Goal: Task Accomplishment & Management: Manage account settings

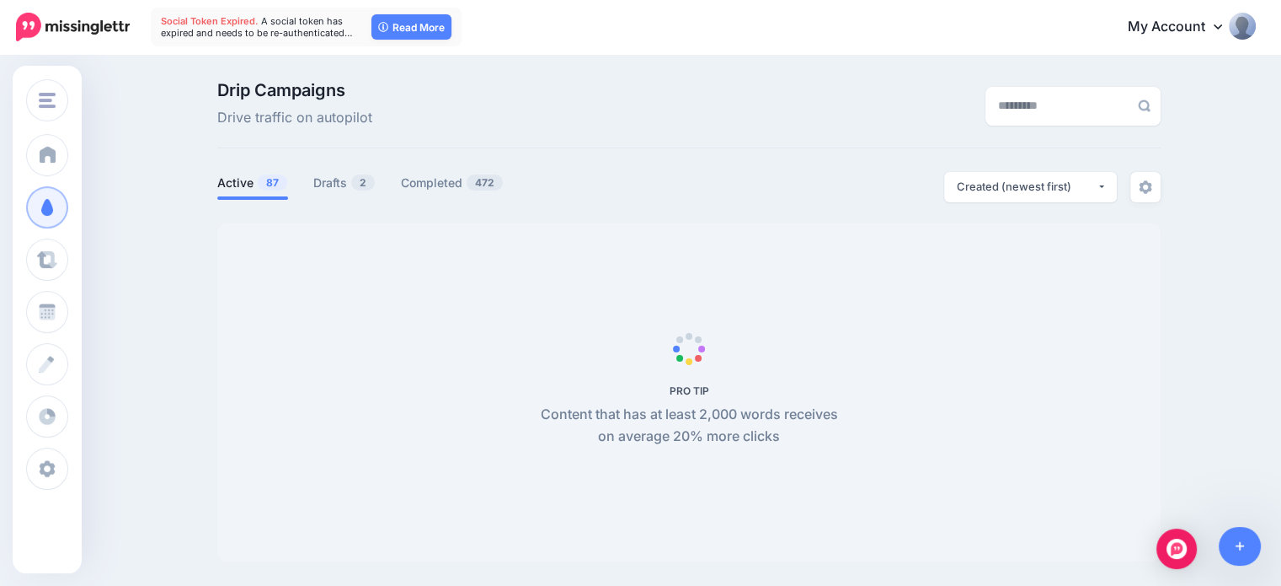
click at [1190, 20] on link "My Account" at bounding box center [1183, 27] width 145 height 41
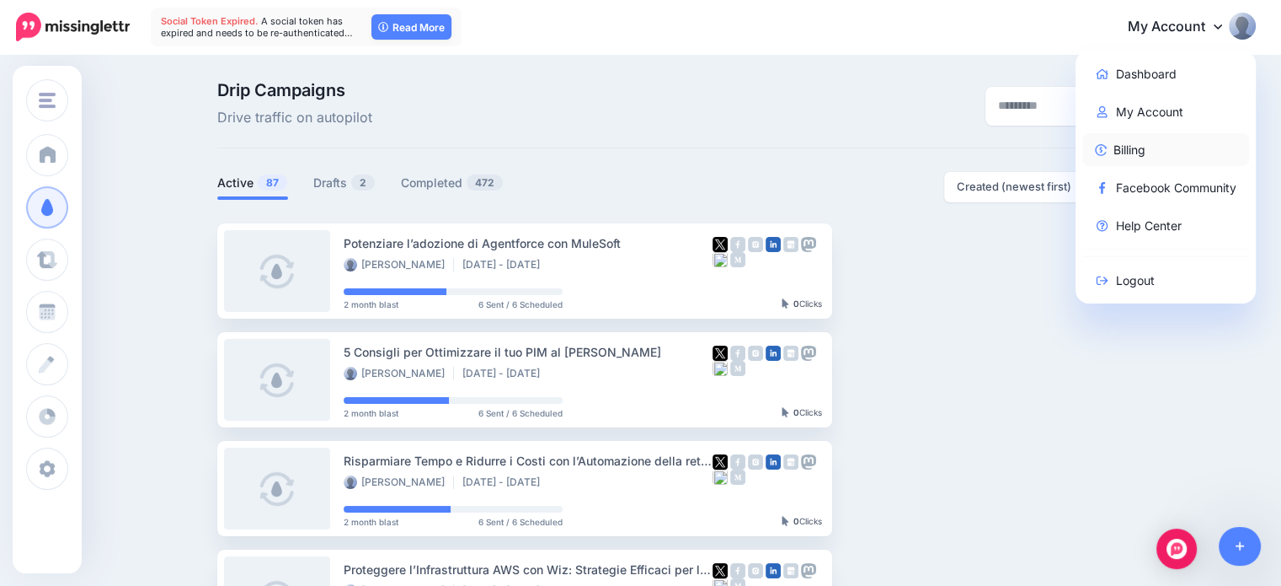
click at [1137, 158] on link "Billing" at bounding box center [1167, 149] width 168 height 33
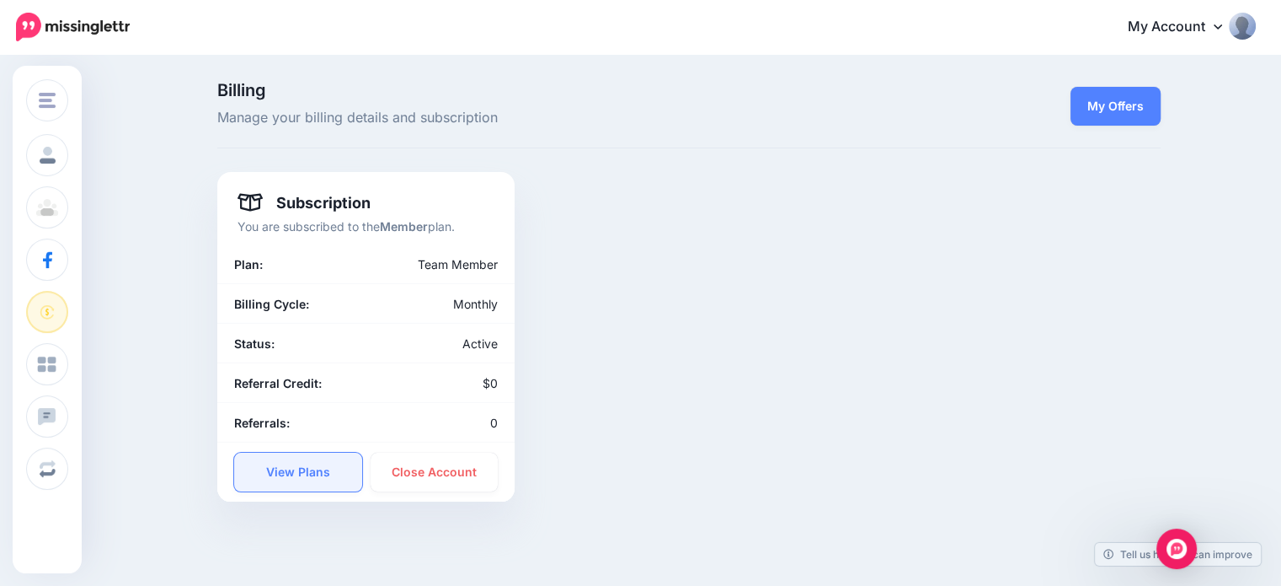
click at [351, 484] on link "View Plans" at bounding box center [298, 471] width 128 height 39
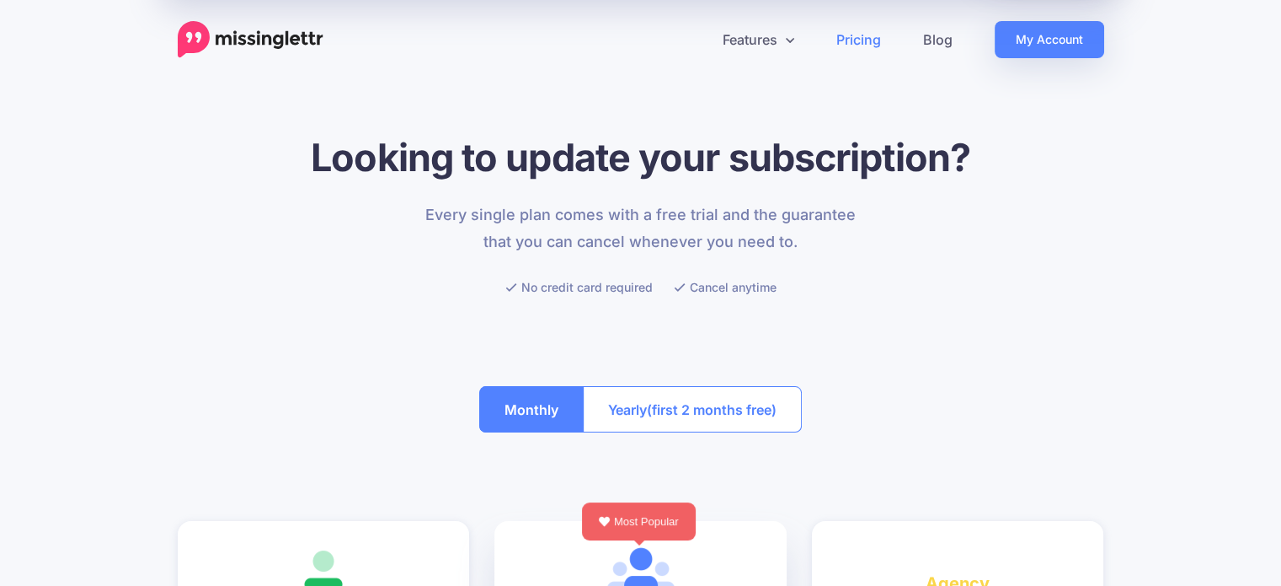
click at [276, 43] on img at bounding box center [251, 39] width 146 height 37
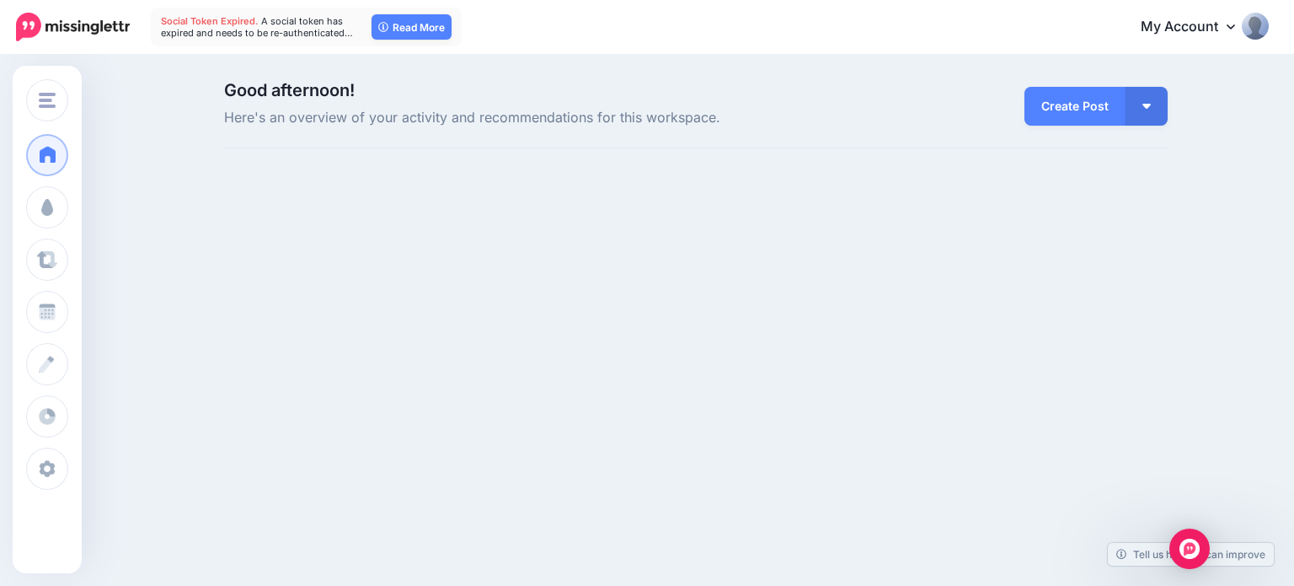
click at [1206, 29] on link "My Account" at bounding box center [1196, 27] width 145 height 41
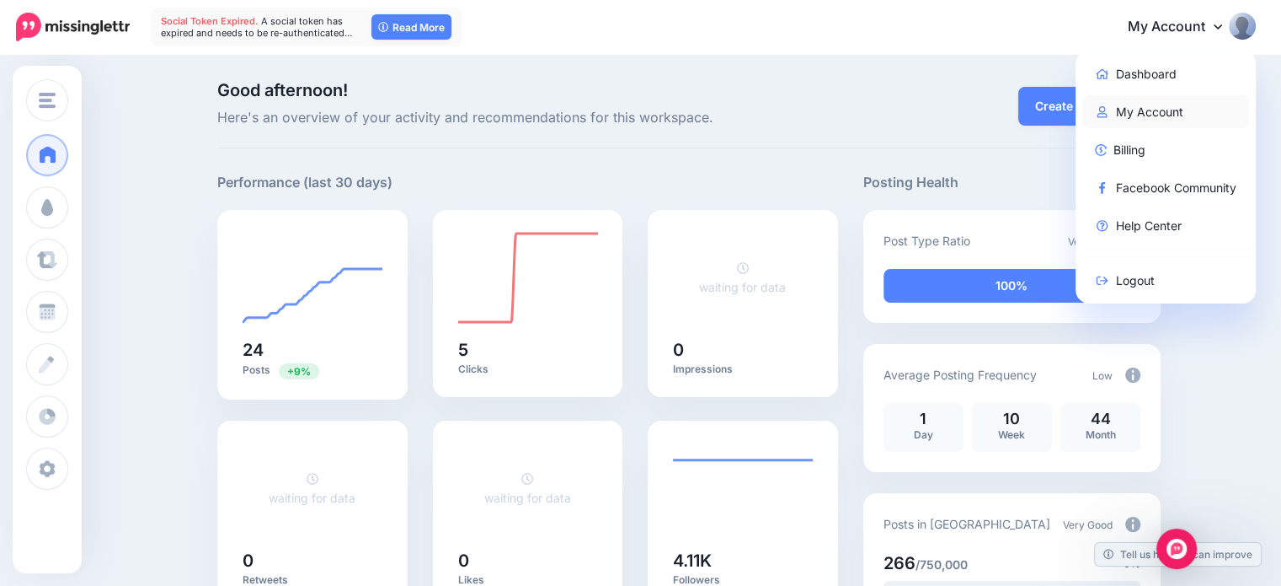
click at [1174, 105] on link "My Account" at bounding box center [1167, 111] width 168 height 33
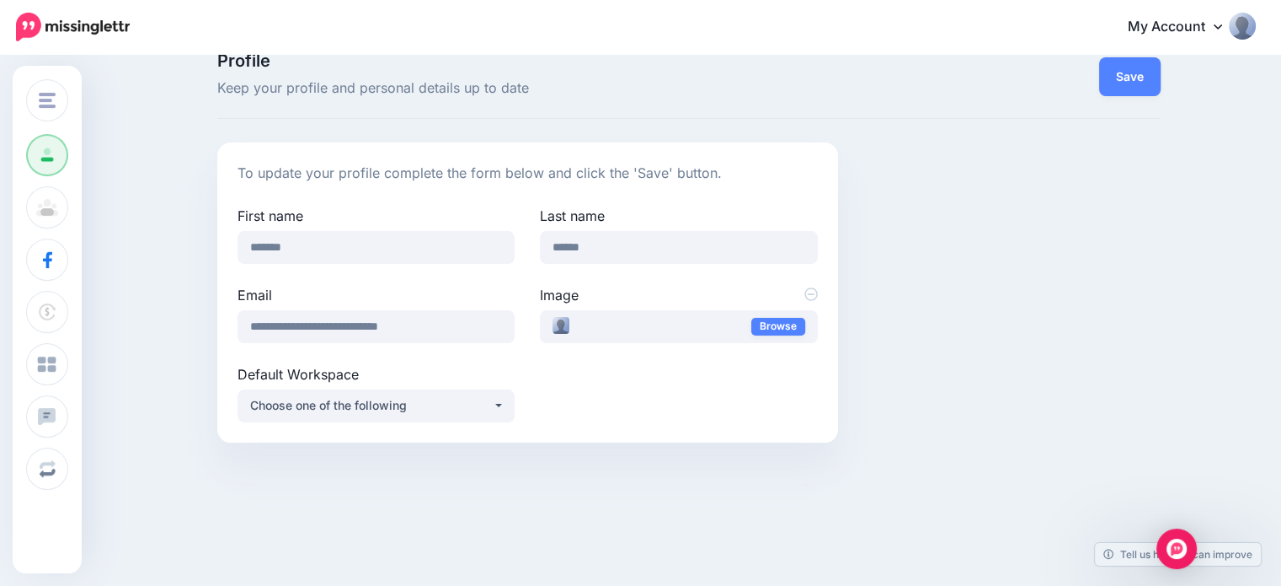
scroll to position [55, 0]
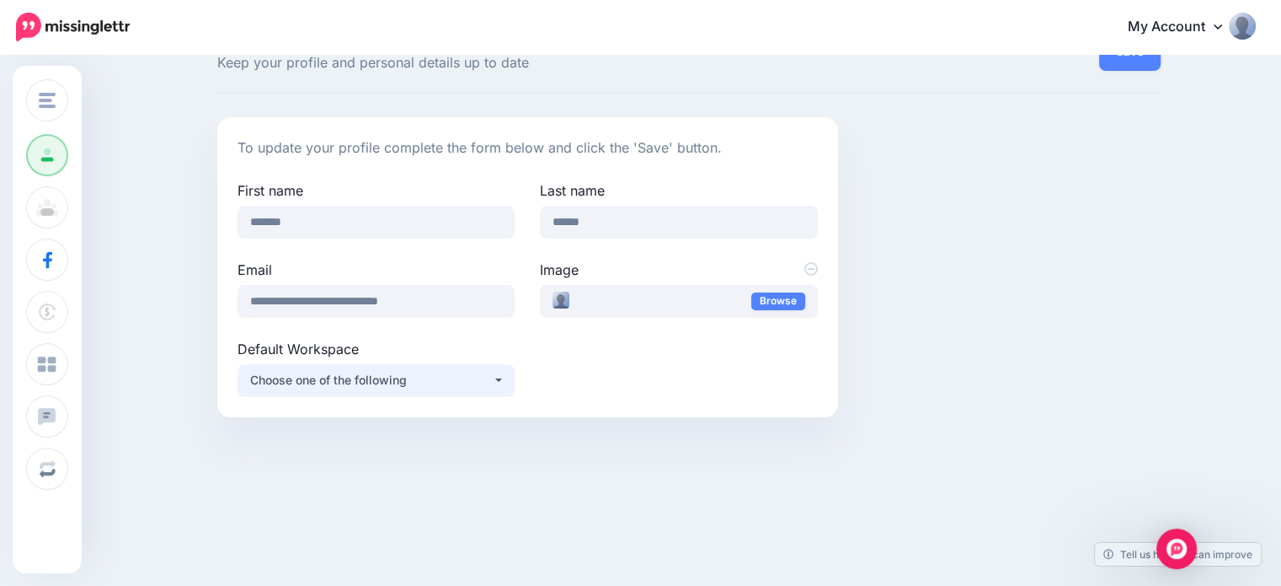
click at [506, 383] on button "Choose one of the following" at bounding box center [376, 380] width 277 height 33
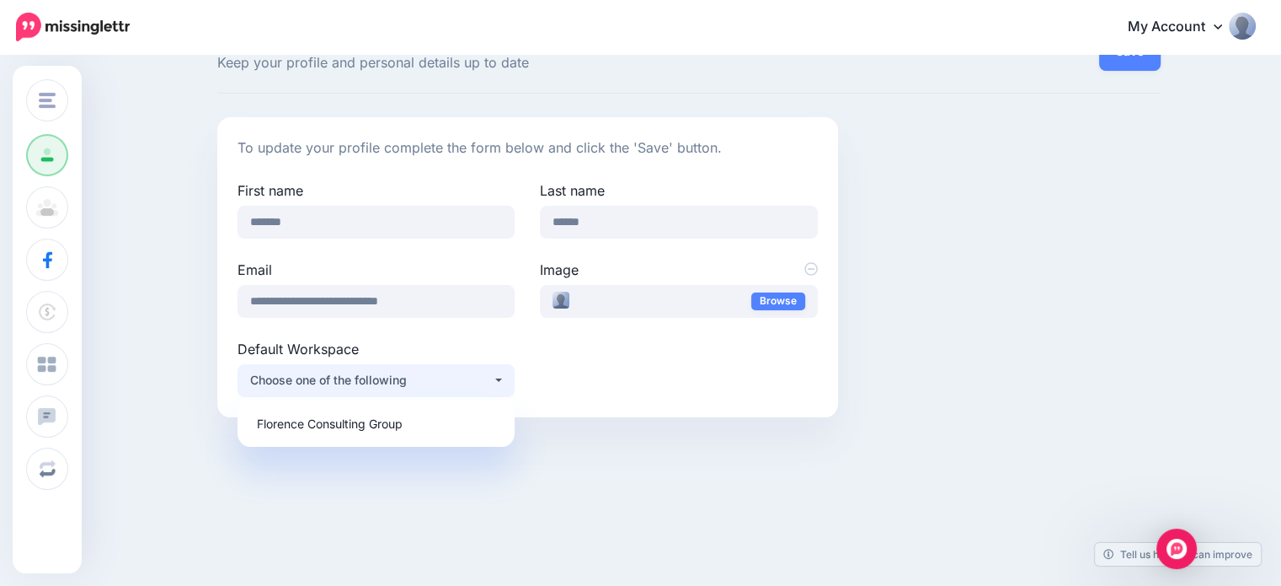
click at [506, 383] on button "Choose one of the following" at bounding box center [376, 380] width 277 height 33
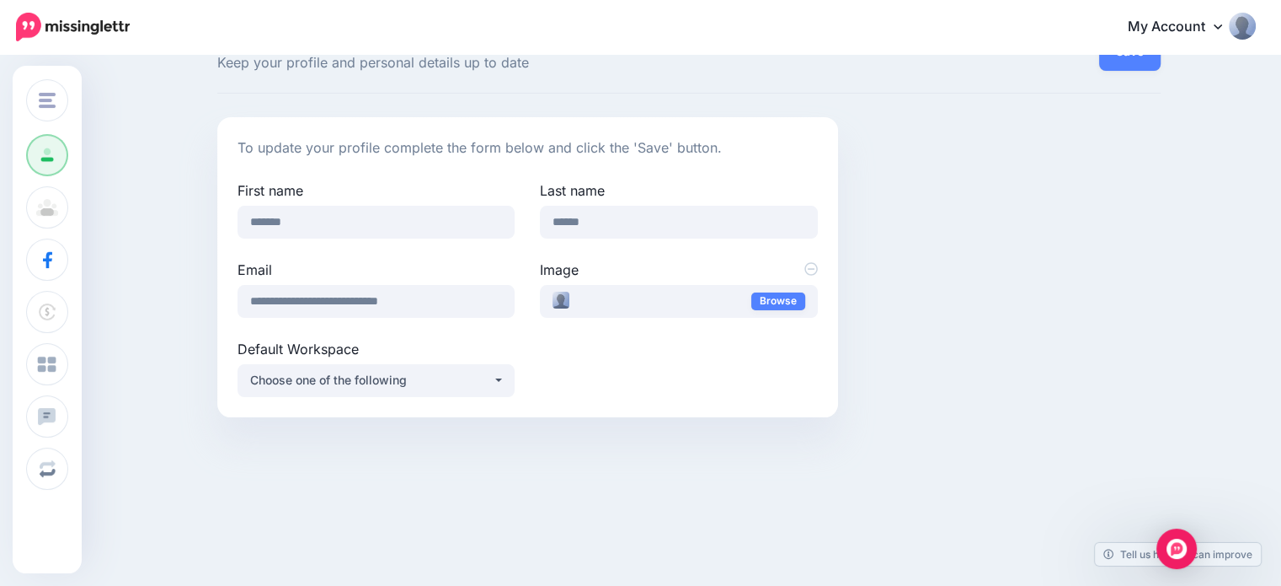
click at [633, 384] on div "**********" at bounding box center [528, 288] width 606 height 217
click at [69, 35] on img at bounding box center [73, 27] width 114 height 29
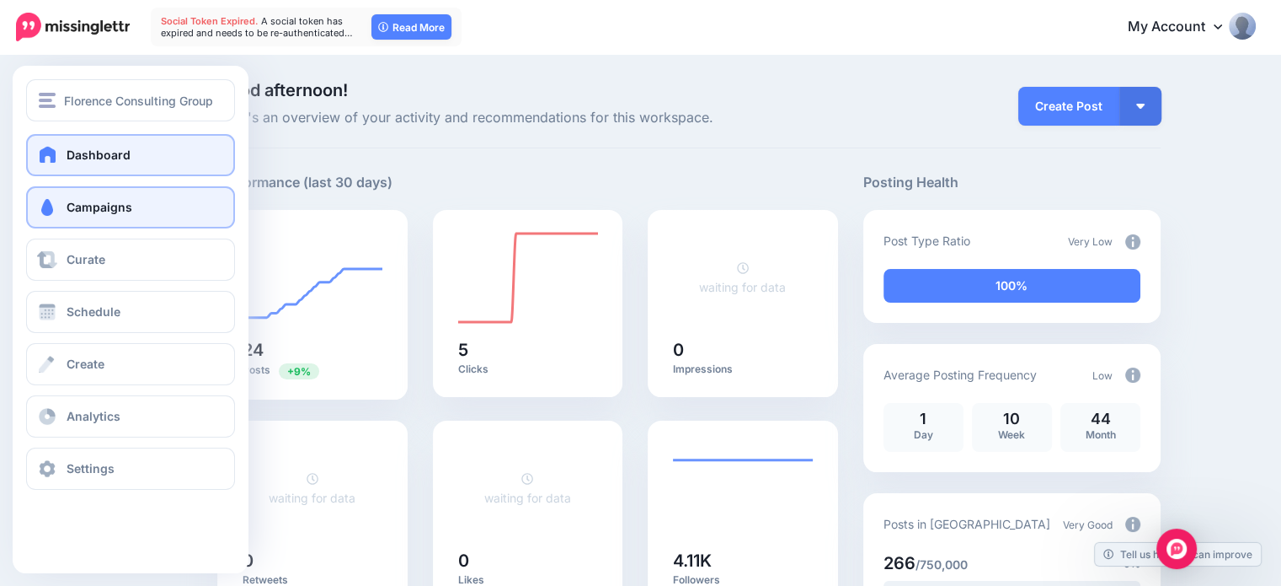
click at [48, 211] on span at bounding box center [47, 207] width 22 height 17
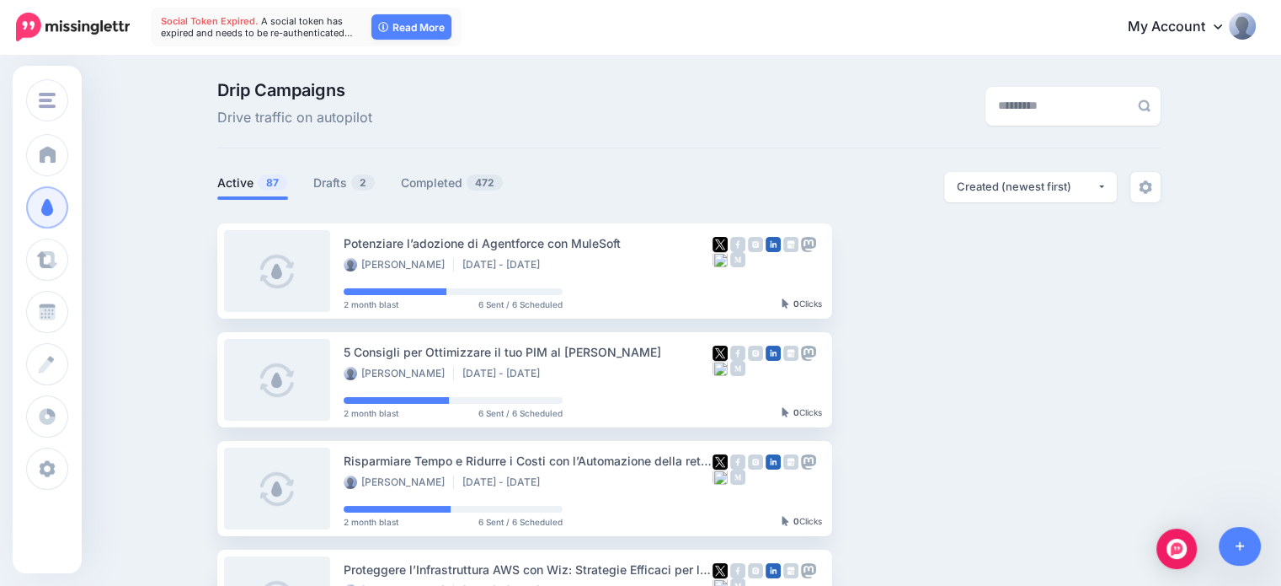
click at [1184, 22] on link "My Account" at bounding box center [1183, 27] width 145 height 41
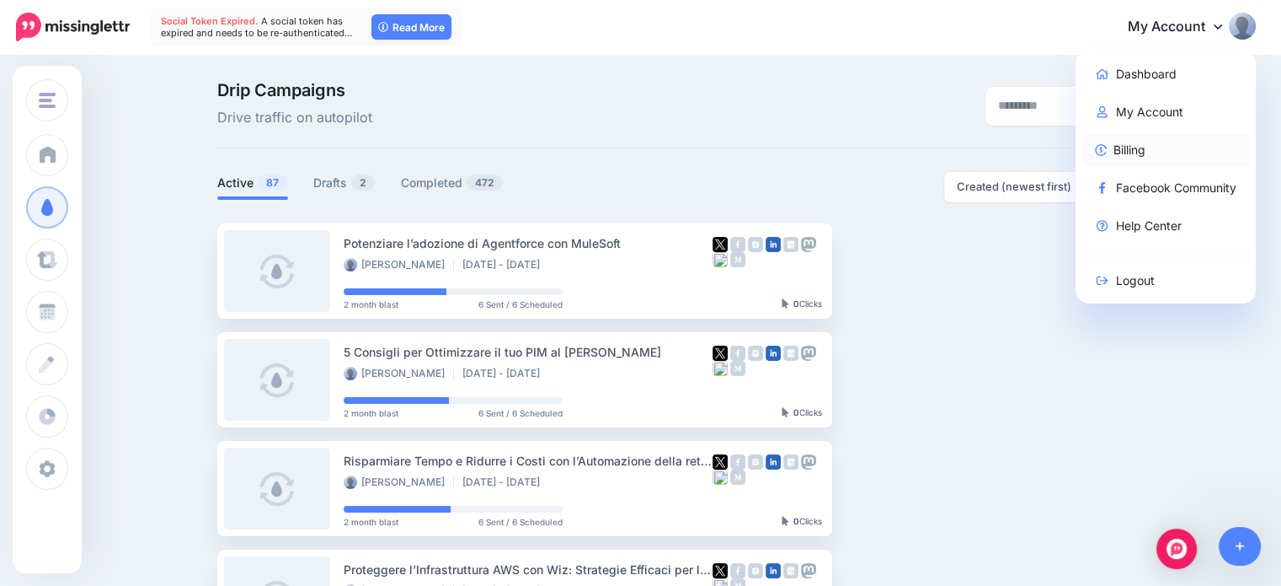
click at [1206, 163] on link "Billing" at bounding box center [1167, 149] width 168 height 33
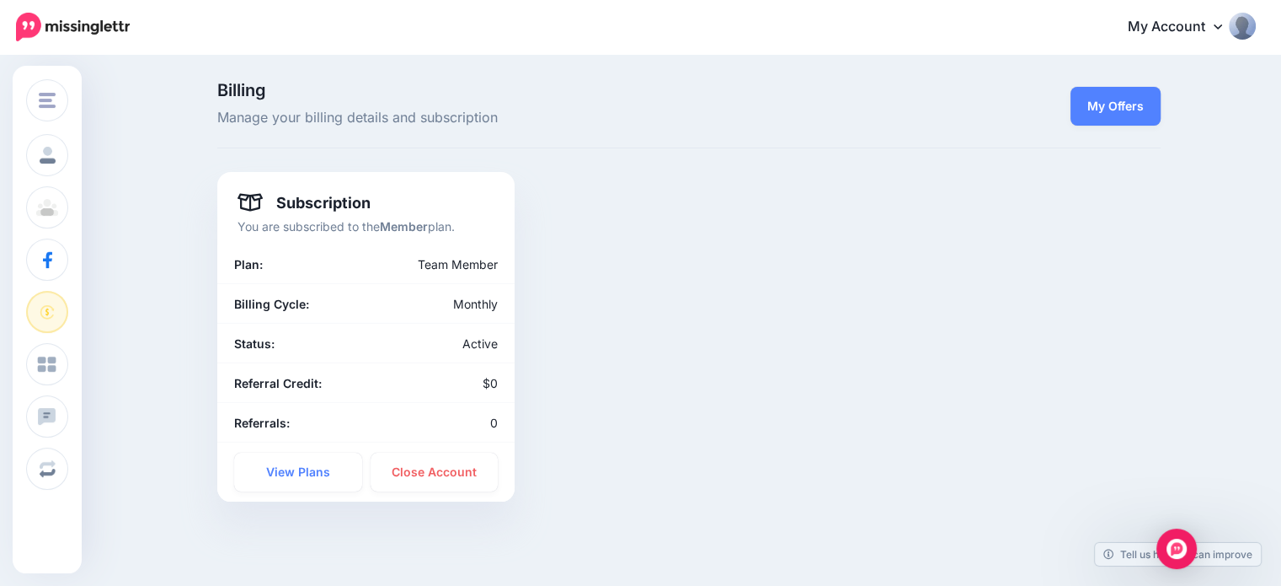
click at [1234, 16] on link "My Account" at bounding box center [1183, 27] width 145 height 41
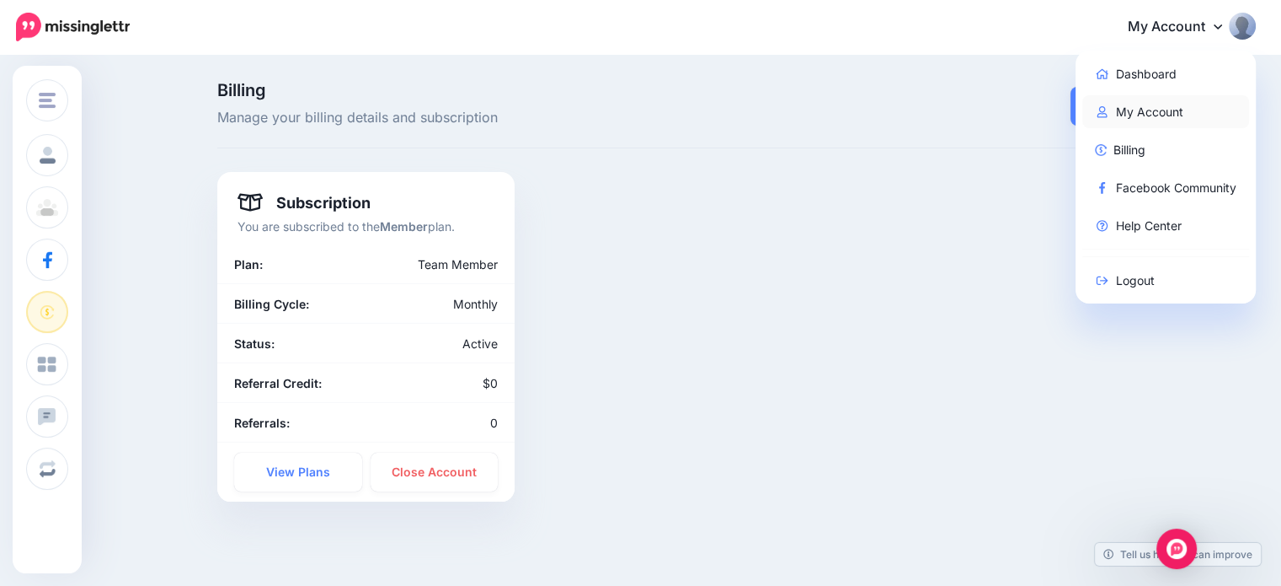
click at [1169, 109] on link "My Account" at bounding box center [1167, 111] width 168 height 33
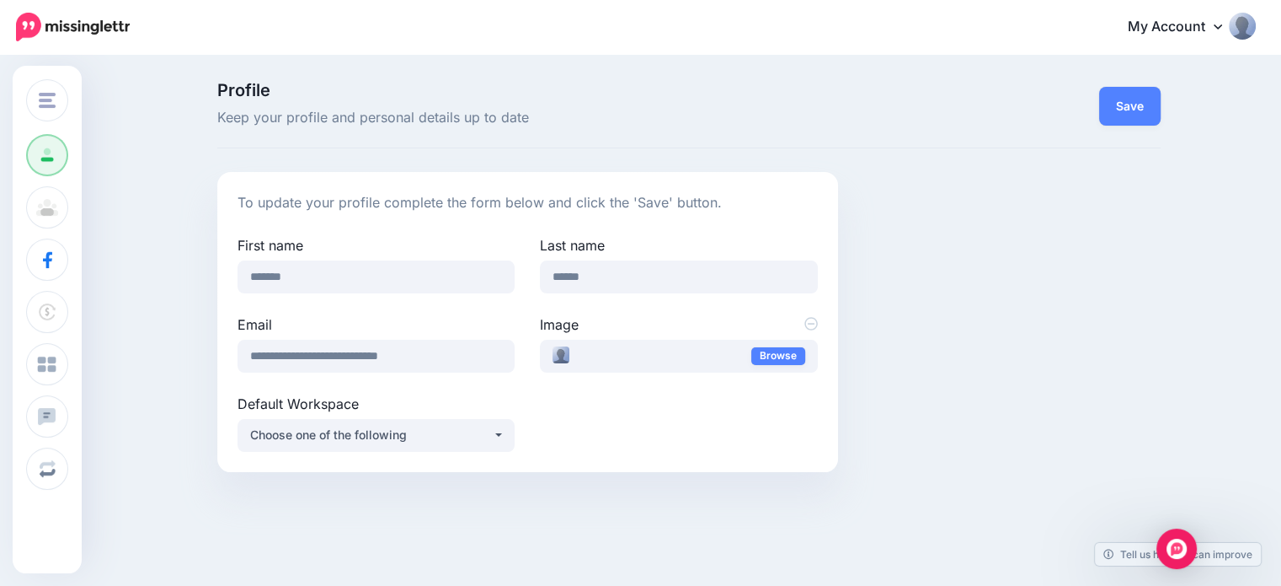
click at [1174, 25] on link "My Account" at bounding box center [1183, 27] width 145 height 41
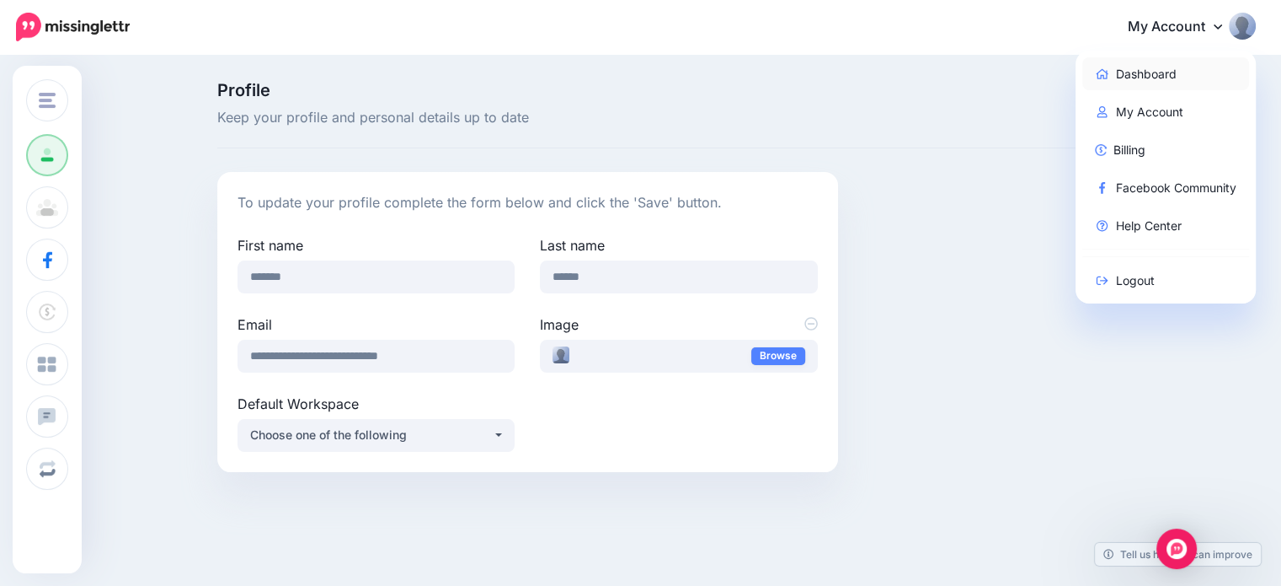
click at [1148, 75] on link "Dashboard" at bounding box center [1167, 73] width 168 height 33
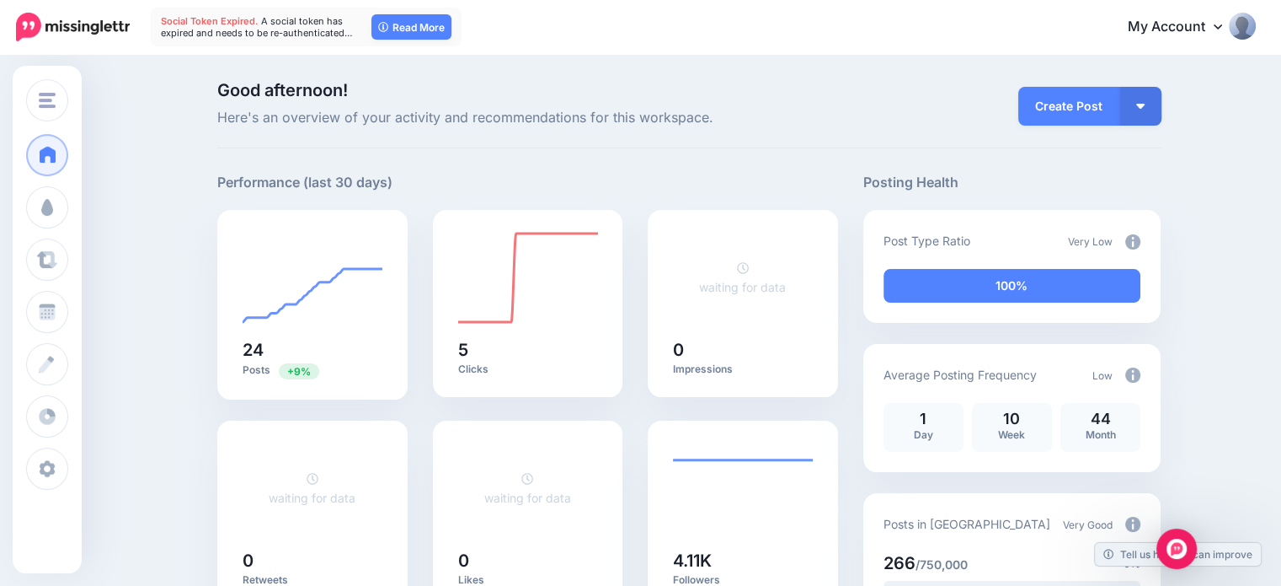
click at [1164, 26] on link "My Account" at bounding box center [1183, 27] width 145 height 41
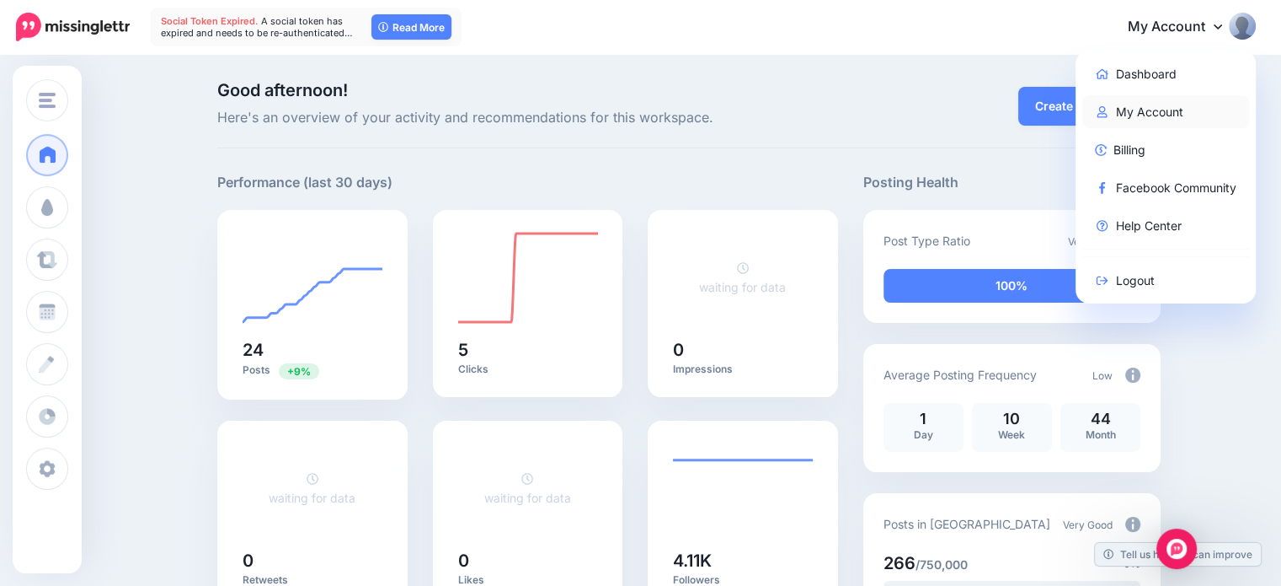
click at [1163, 115] on link "My Account" at bounding box center [1167, 111] width 168 height 33
